Goal: Navigation & Orientation: Find specific page/section

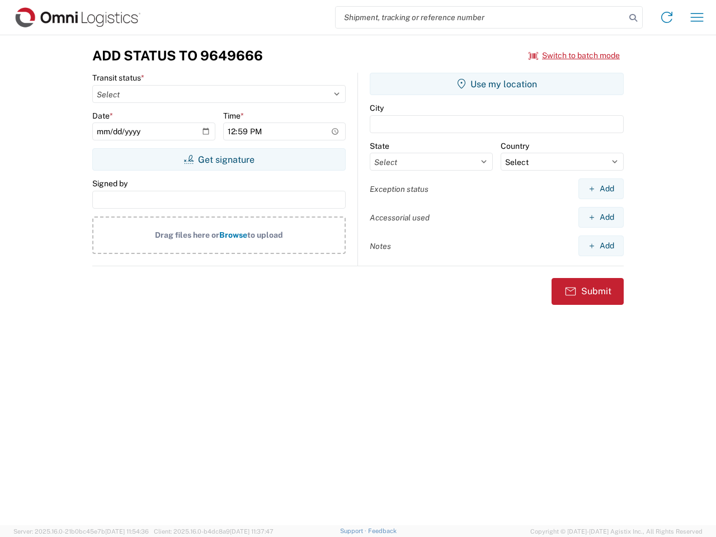
click at [480, 17] on input "search" at bounding box center [480, 17] width 290 height 21
click at [633, 18] on icon at bounding box center [633, 18] width 16 height 16
click at [666, 17] on icon at bounding box center [666, 17] width 18 height 18
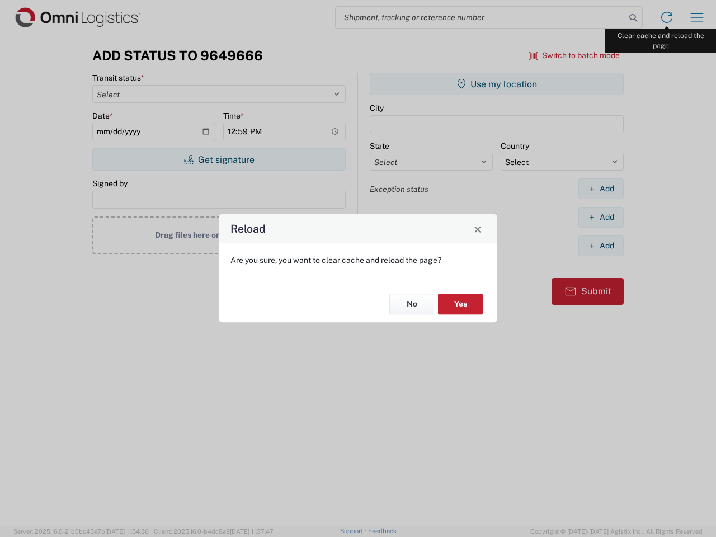
click at [697, 17] on div "Reload Are you sure, you want to clear cache and reload the page? No Yes" at bounding box center [358, 268] width 716 height 537
click at [574, 55] on div "Reload Are you sure, you want to clear cache and reload the page? No Yes" at bounding box center [358, 268] width 716 height 537
click at [219, 159] on div "Reload Are you sure, you want to clear cache and reload the page? No Yes" at bounding box center [358, 268] width 716 height 537
click at [496, 84] on div "Reload Are you sure, you want to clear cache and reload the page? No Yes" at bounding box center [358, 268] width 716 height 537
click at [600, 188] on div "Reload Are you sure, you want to clear cache and reload the page? No Yes" at bounding box center [358, 268] width 716 height 537
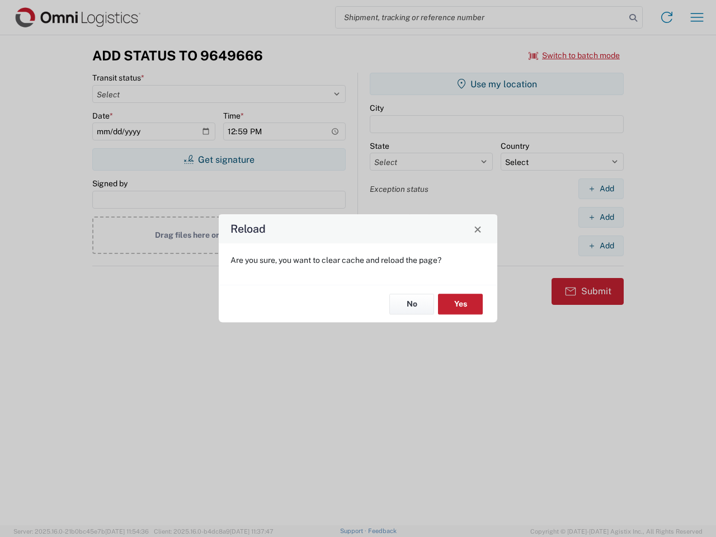
click at [600, 217] on div "Reload Are you sure, you want to clear cache and reload the page? No Yes" at bounding box center [358, 268] width 716 height 537
click at [600, 245] on div "Reload Are you sure, you want to clear cache and reload the page? No Yes" at bounding box center [358, 268] width 716 height 537
